Goal: Find specific page/section: Find specific page/section

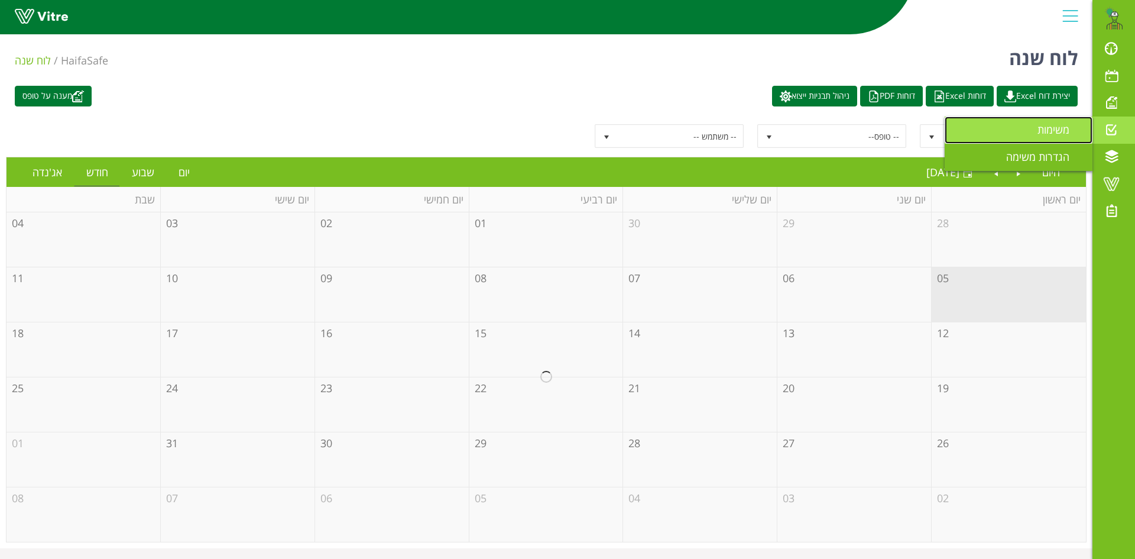
click at [1063, 127] on span "משימות" at bounding box center [1061, 129] width 46 height 14
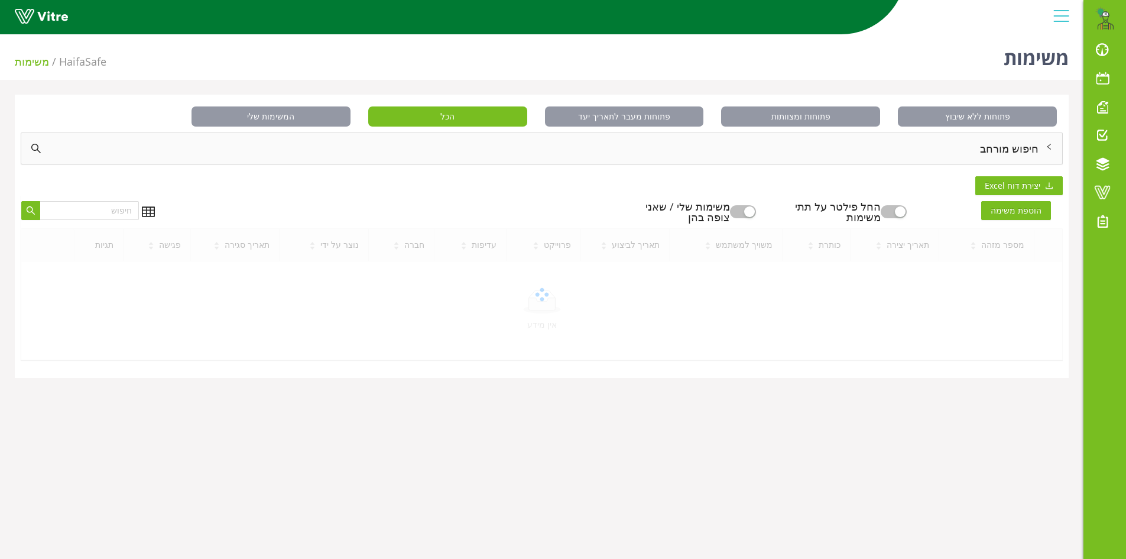
click at [1025, 150] on div "חיפוש מורחב" at bounding box center [541, 148] width 1041 height 31
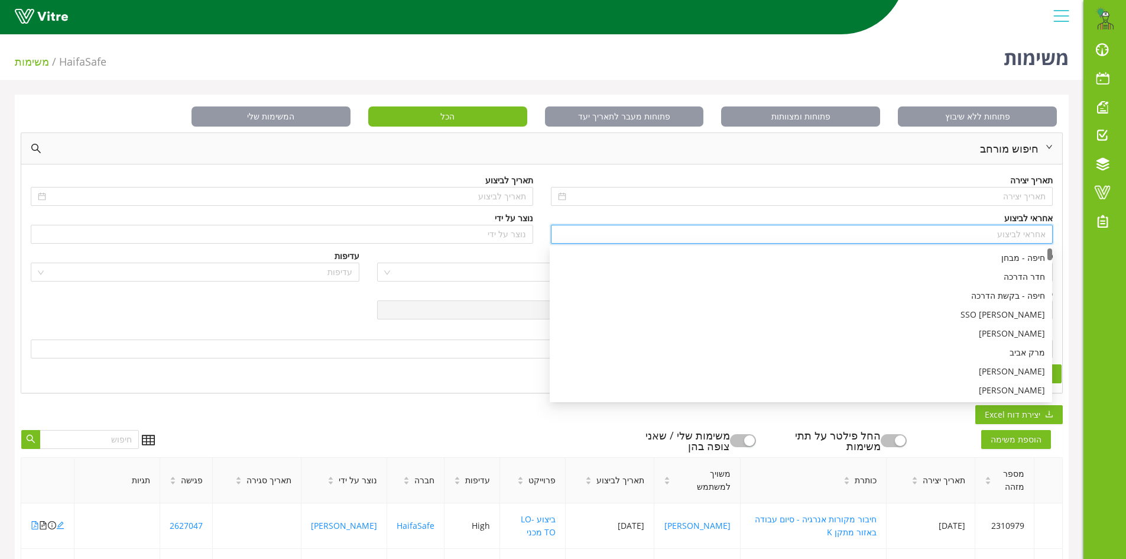
click at [1017, 230] on input "search" at bounding box center [802, 234] width 488 height 18
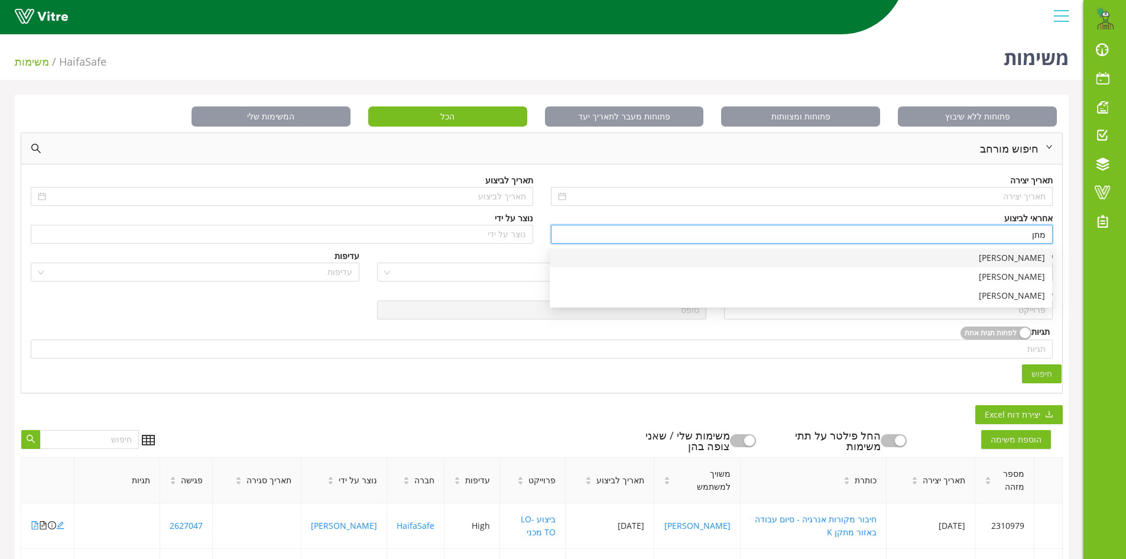
click at [1009, 258] on div "[PERSON_NAME]" at bounding box center [801, 257] width 488 height 13
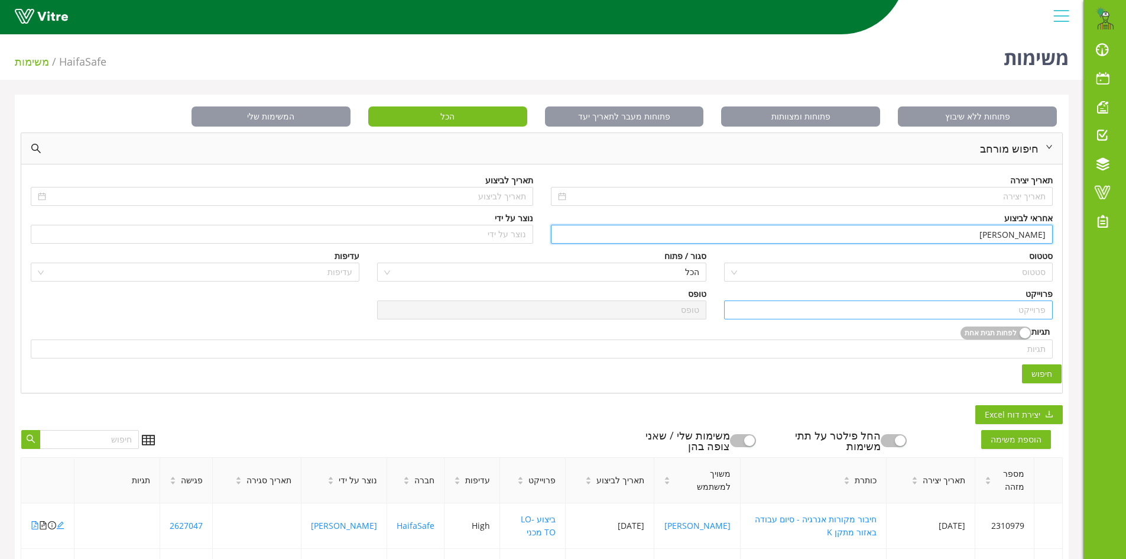
type input "[PERSON_NAME]"
click at [1000, 306] on input "search" at bounding box center [888, 310] width 315 height 18
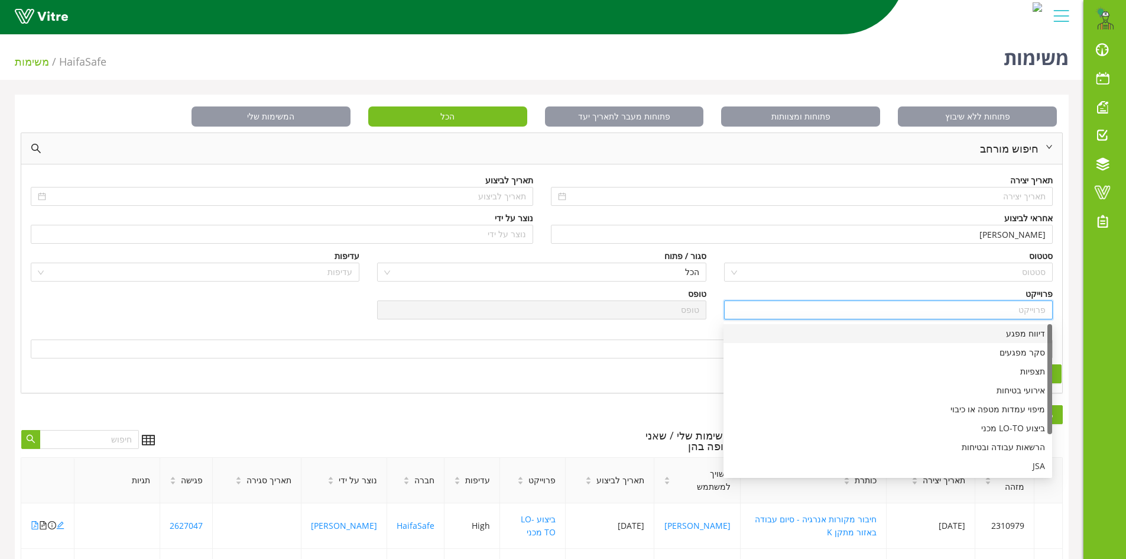
click at [1042, 332] on div "דיווח מפגע" at bounding box center [888, 333] width 315 height 13
type input "דיווח מפגע"
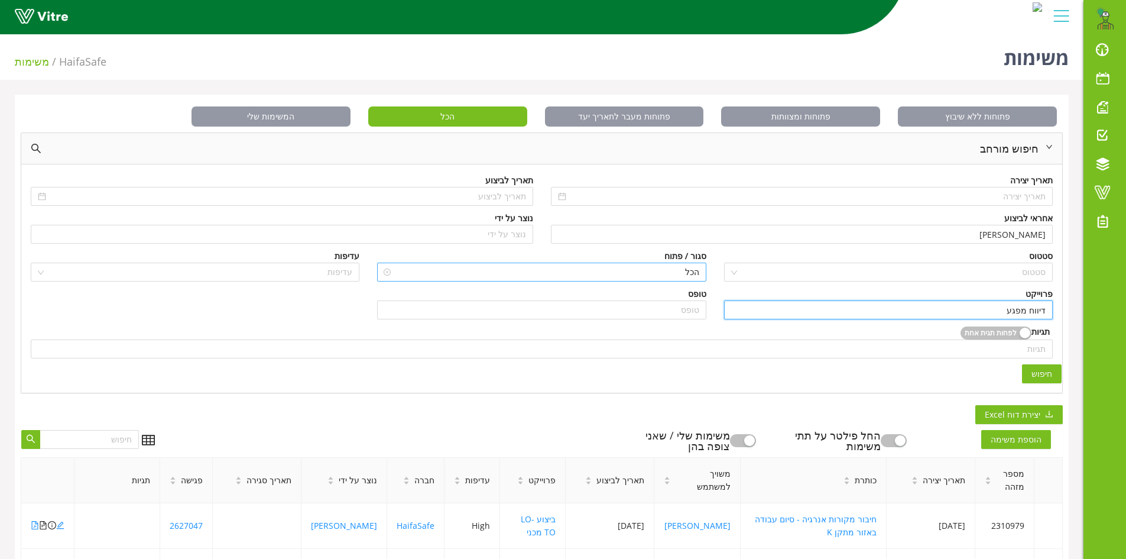
click at [685, 267] on span "הכל" at bounding box center [541, 272] width 315 height 18
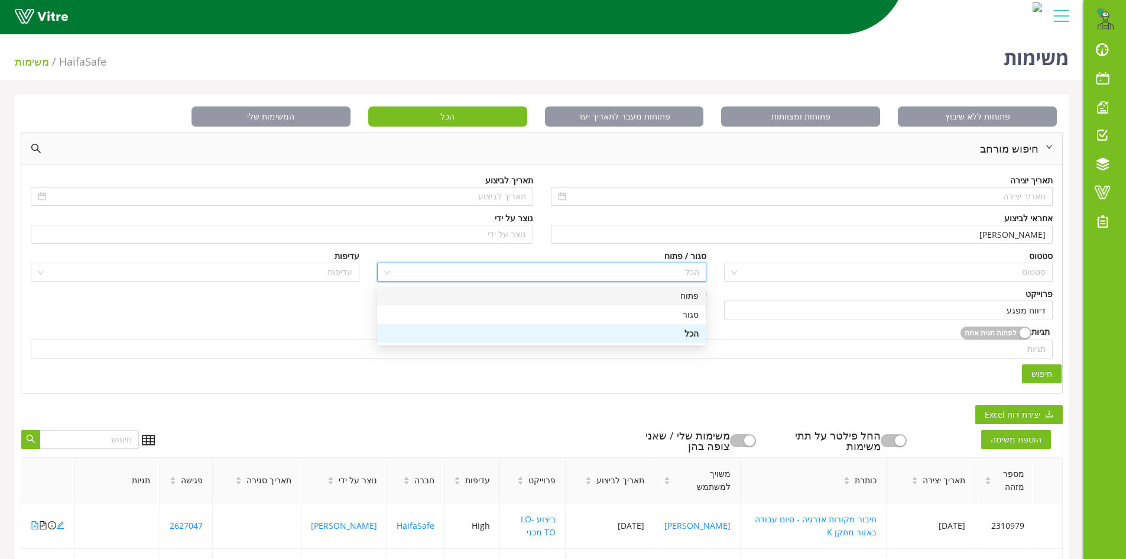
click at [682, 297] on div "פתוח" at bounding box center [541, 295] width 315 height 13
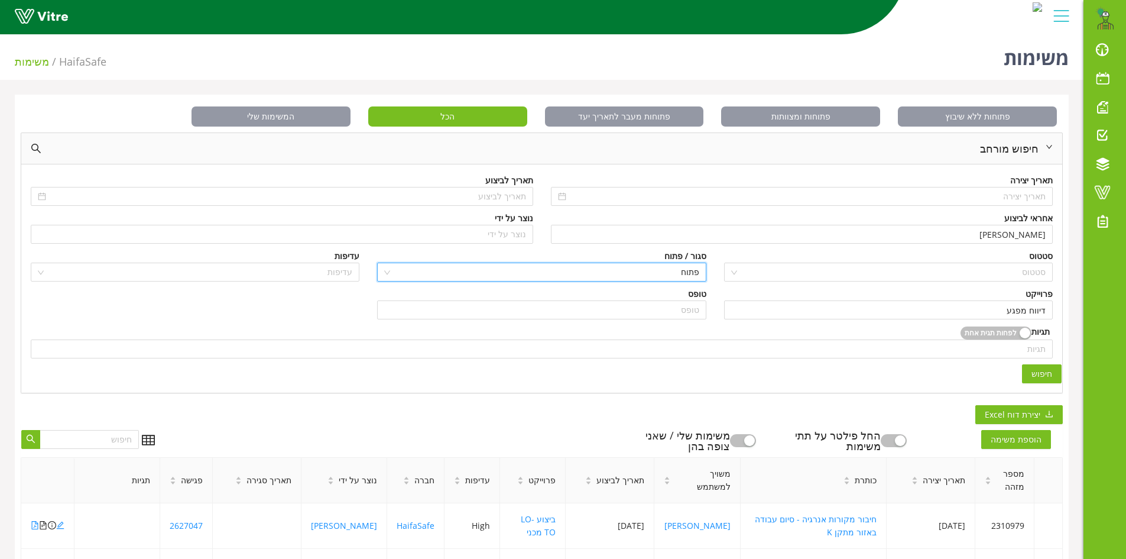
click at [1043, 375] on span "חיפוש" at bounding box center [1042, 373] width 21 height 13
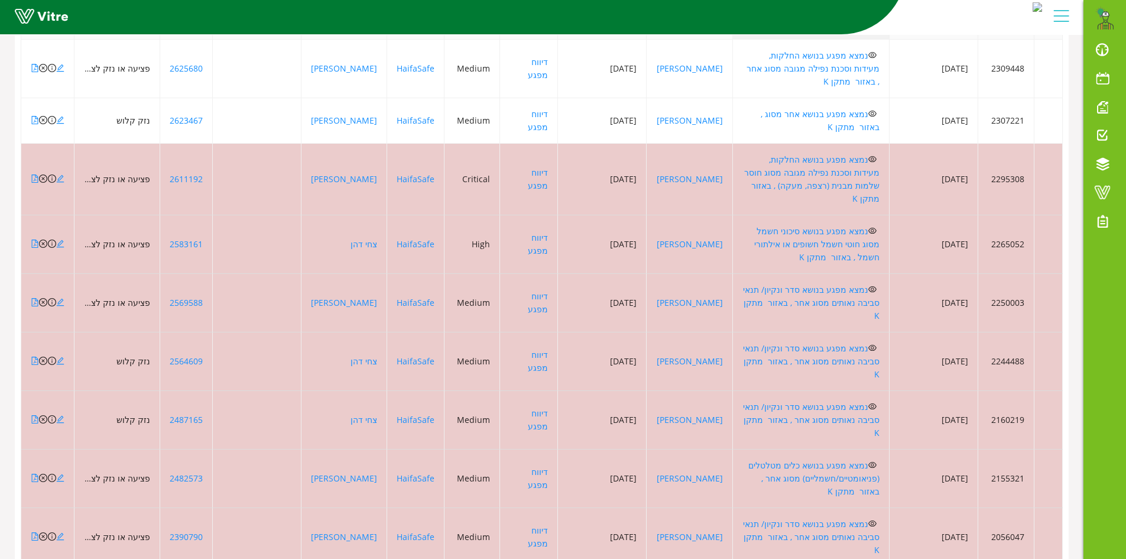
scroll to position [464, 0]
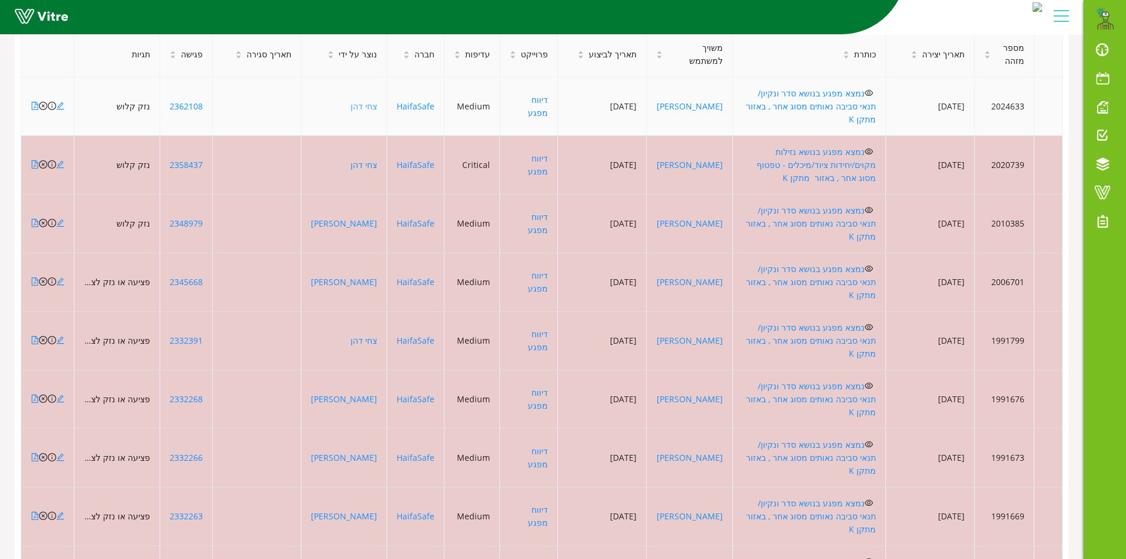
scroll to position [346, 0]
